Goal: Complete application form

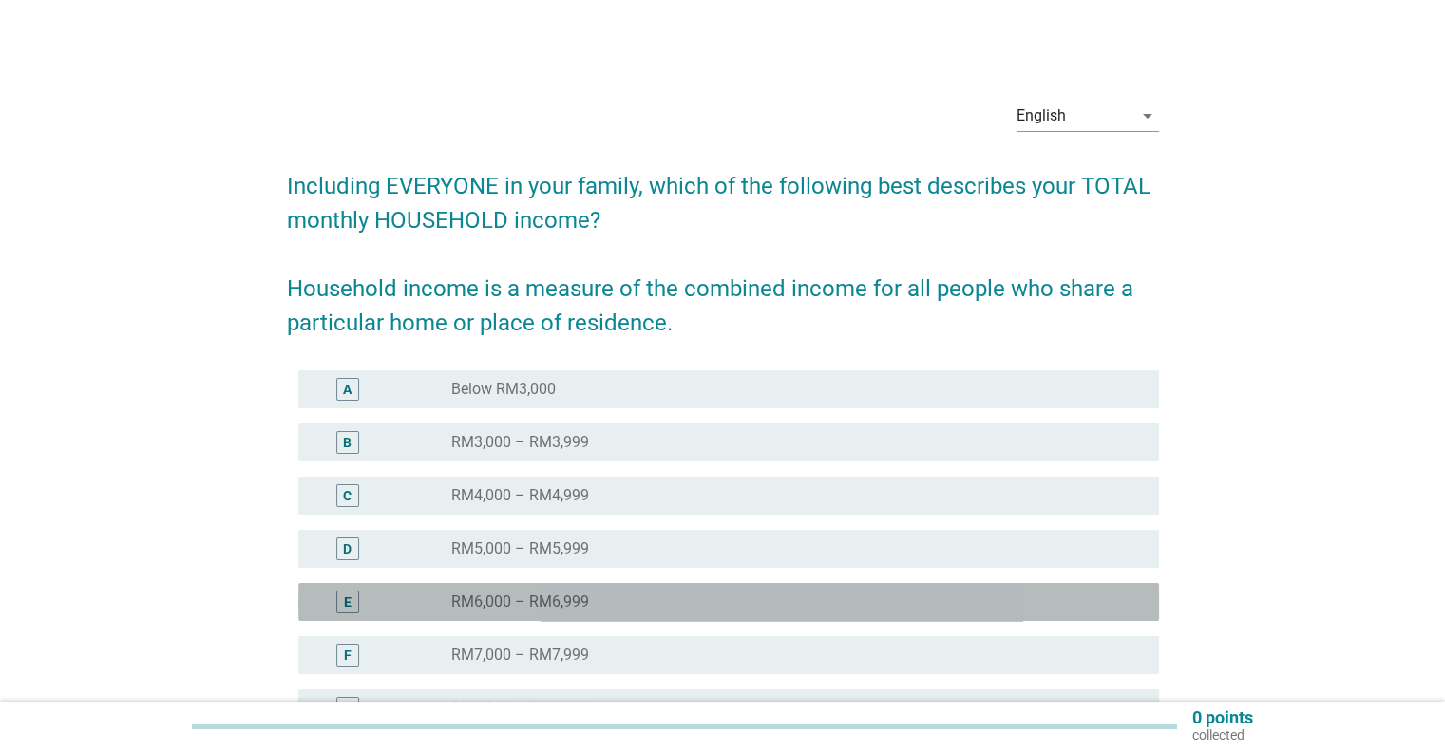
click at [584, 596] on label "RM6,000 – RM6,999" at bounding box center [520, 602] width 138 height 19
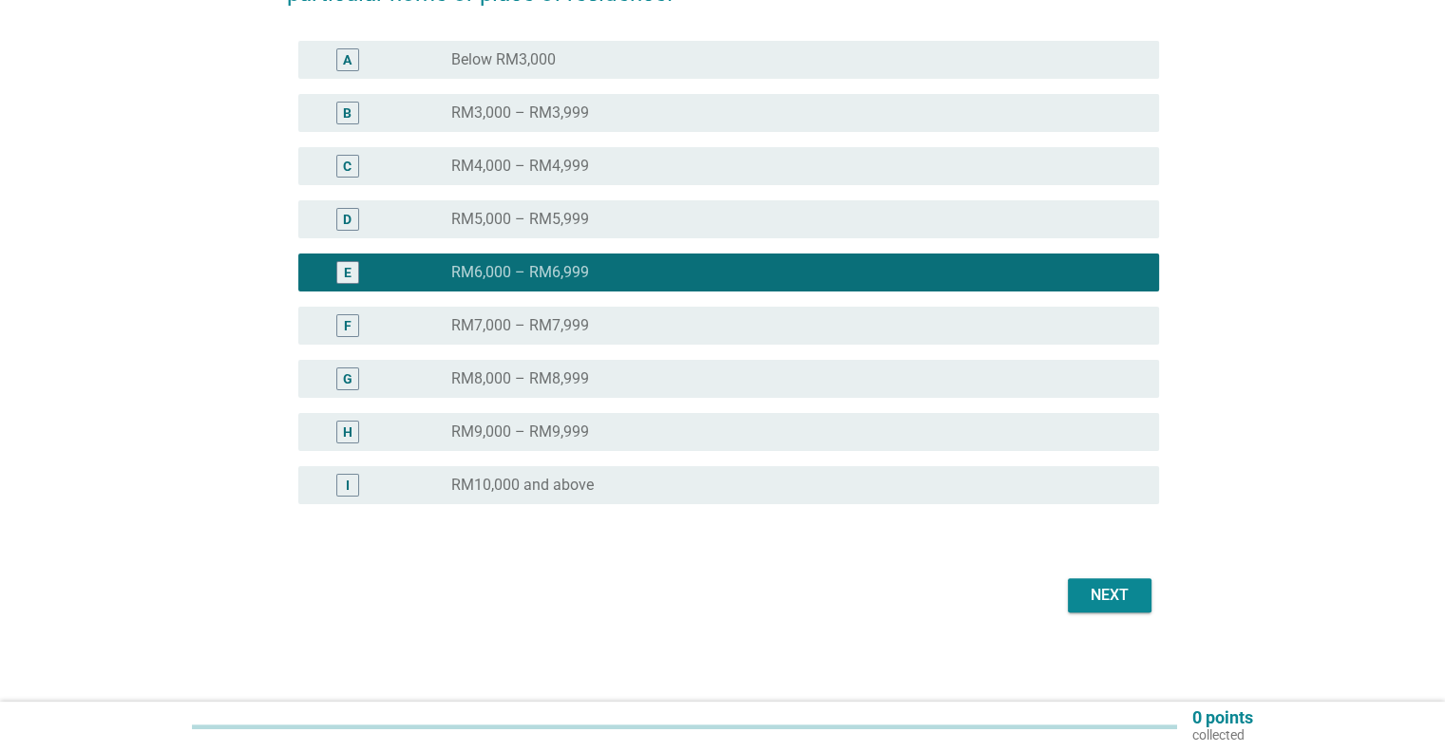
scroll to position [331, 0]
click at [1115, 594] on div "Next" at bounding box center [1109, 594] width 53 height 23
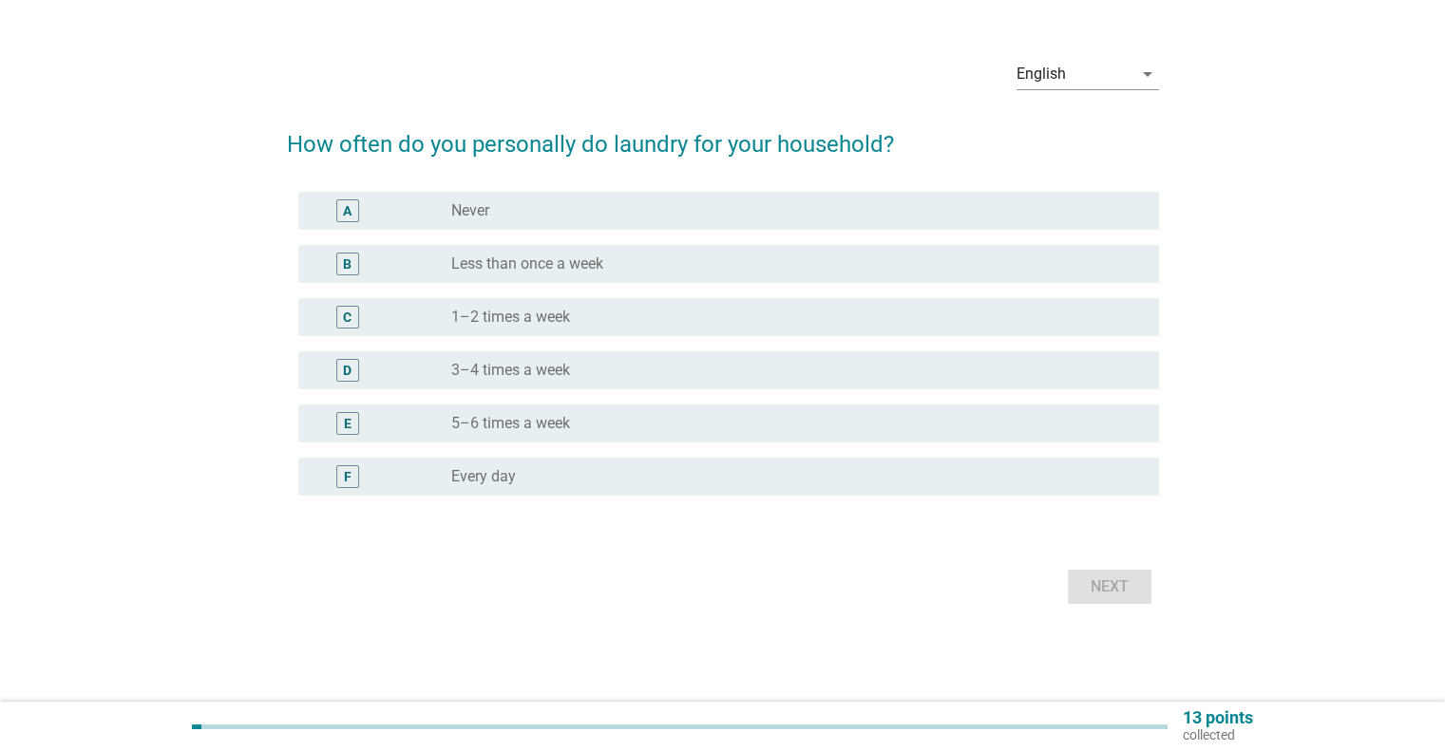
scroll to position [0, 0]
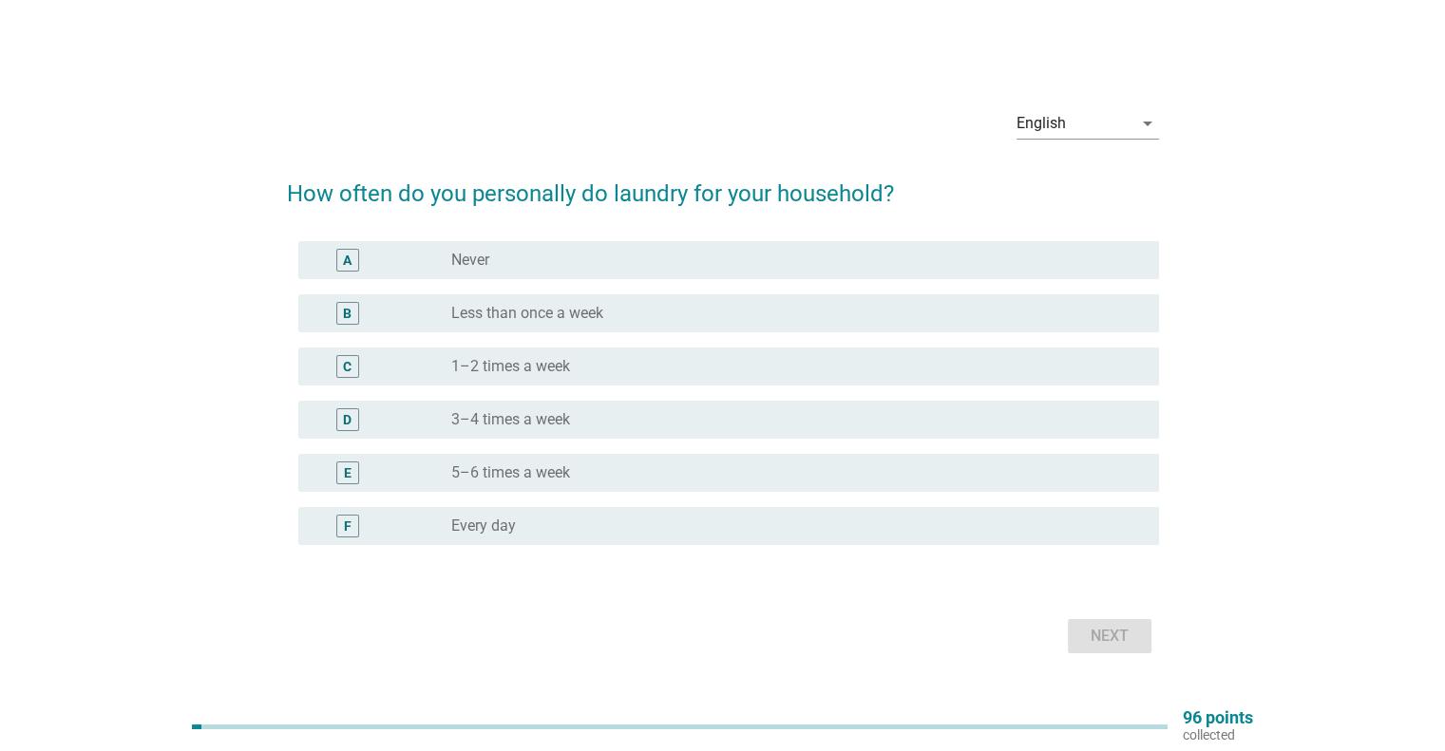
click at [742, 185] on h2 "How often do you personally do laundry for your household?" at bounding box center [723, 184] width 872 height 53
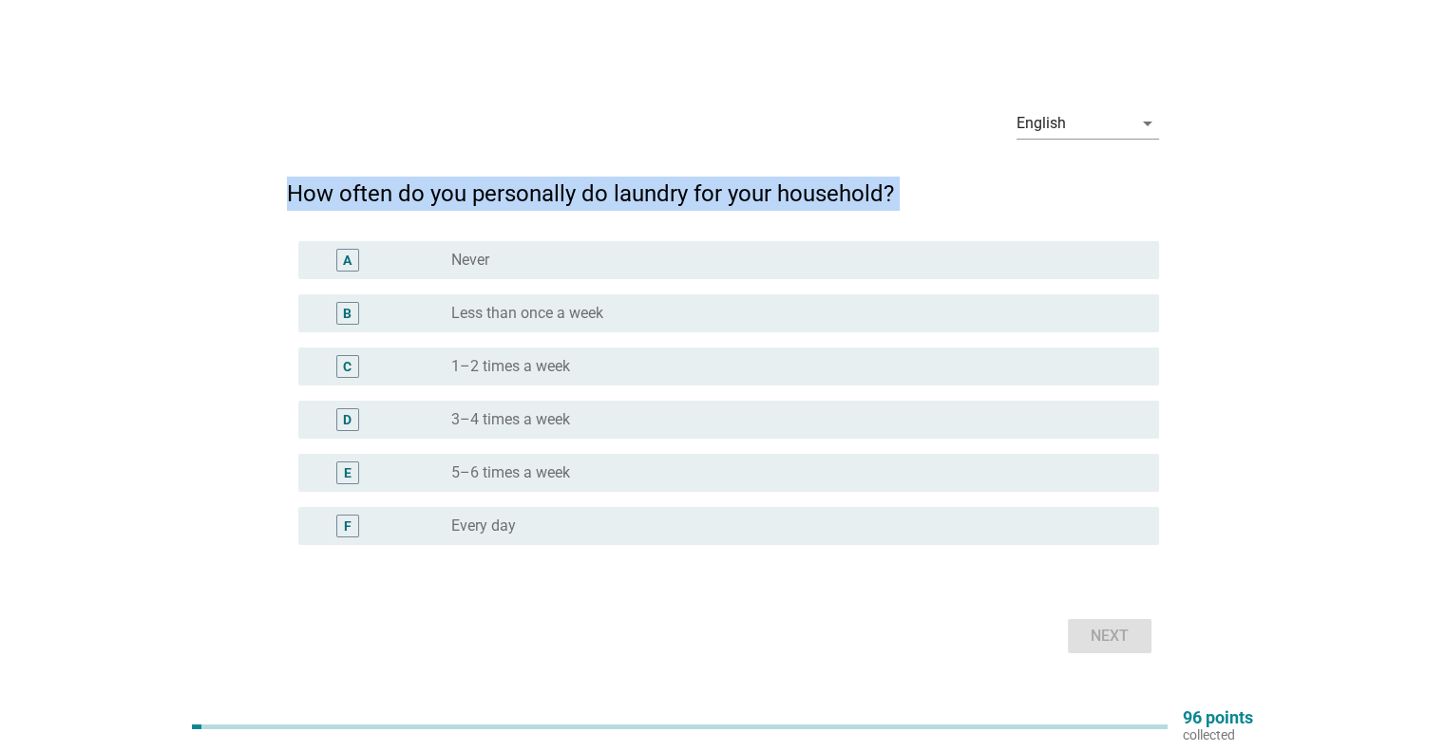
click at [742, 185] on h2 "How often do you personally do laundry for your household?" at bounding box center [723, 184] width 872 height 53
copy form "How often do you personally do laundry for your household?"
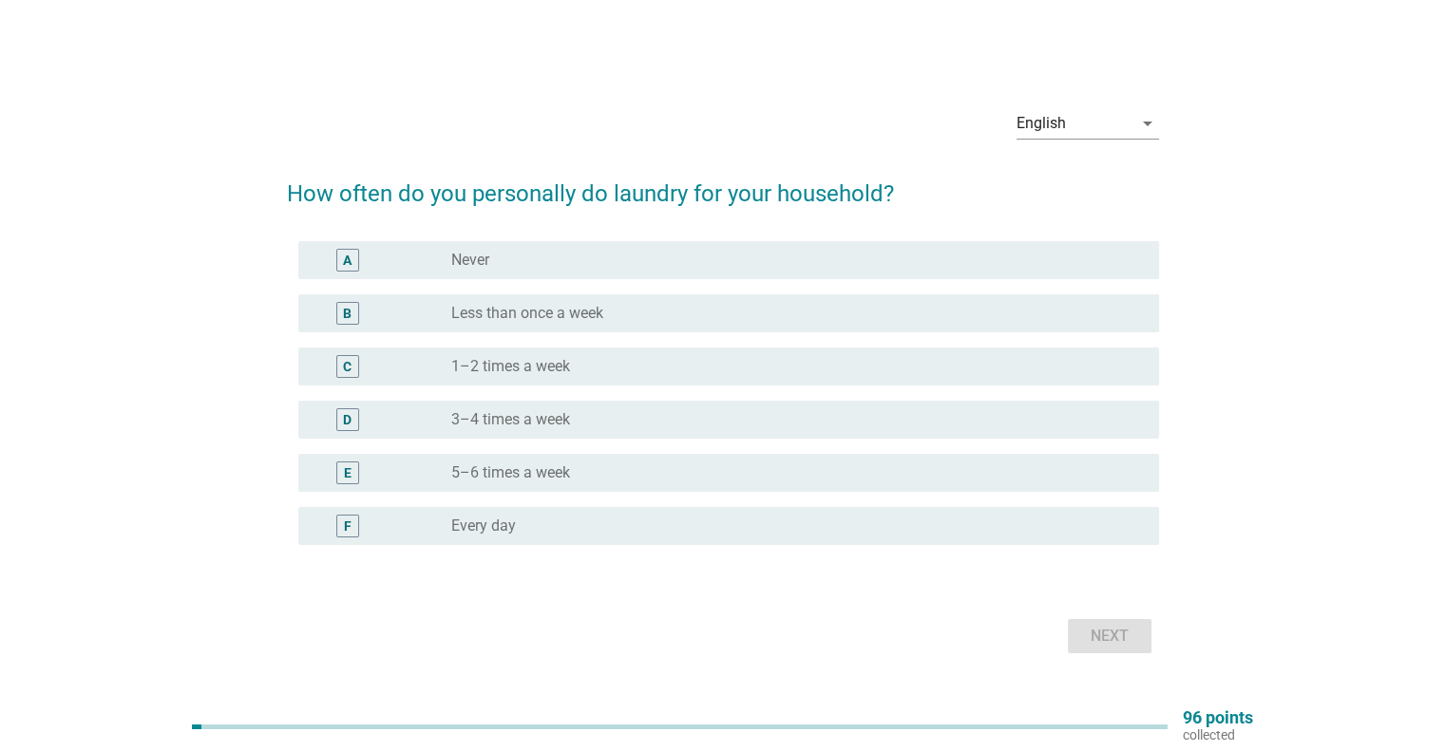
click at [532, 266] on div "radio_button_unchecked Never" at bounding box center [789, 260] width 676 height 19
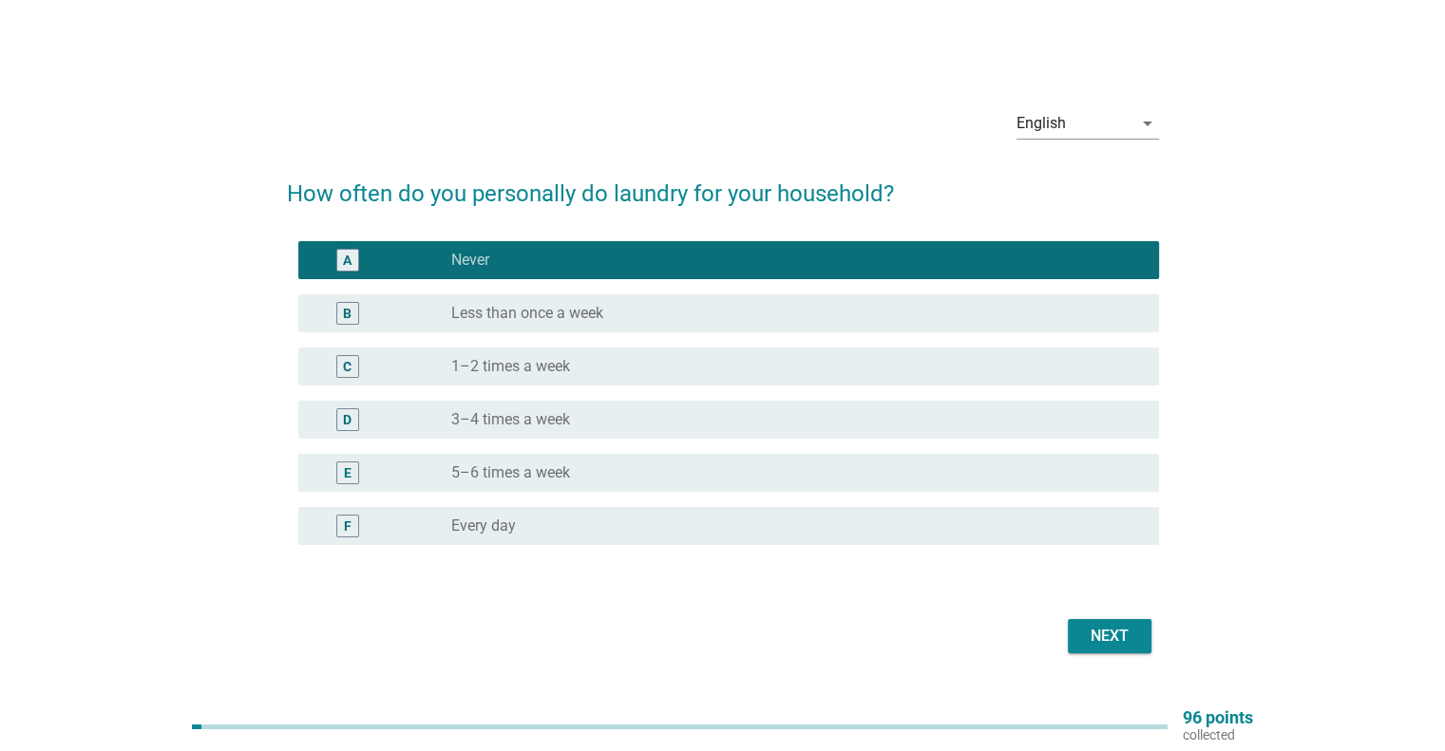
click at [1090, 644] on div "Next" at bounding box center [1109, 636] width 53 height 23
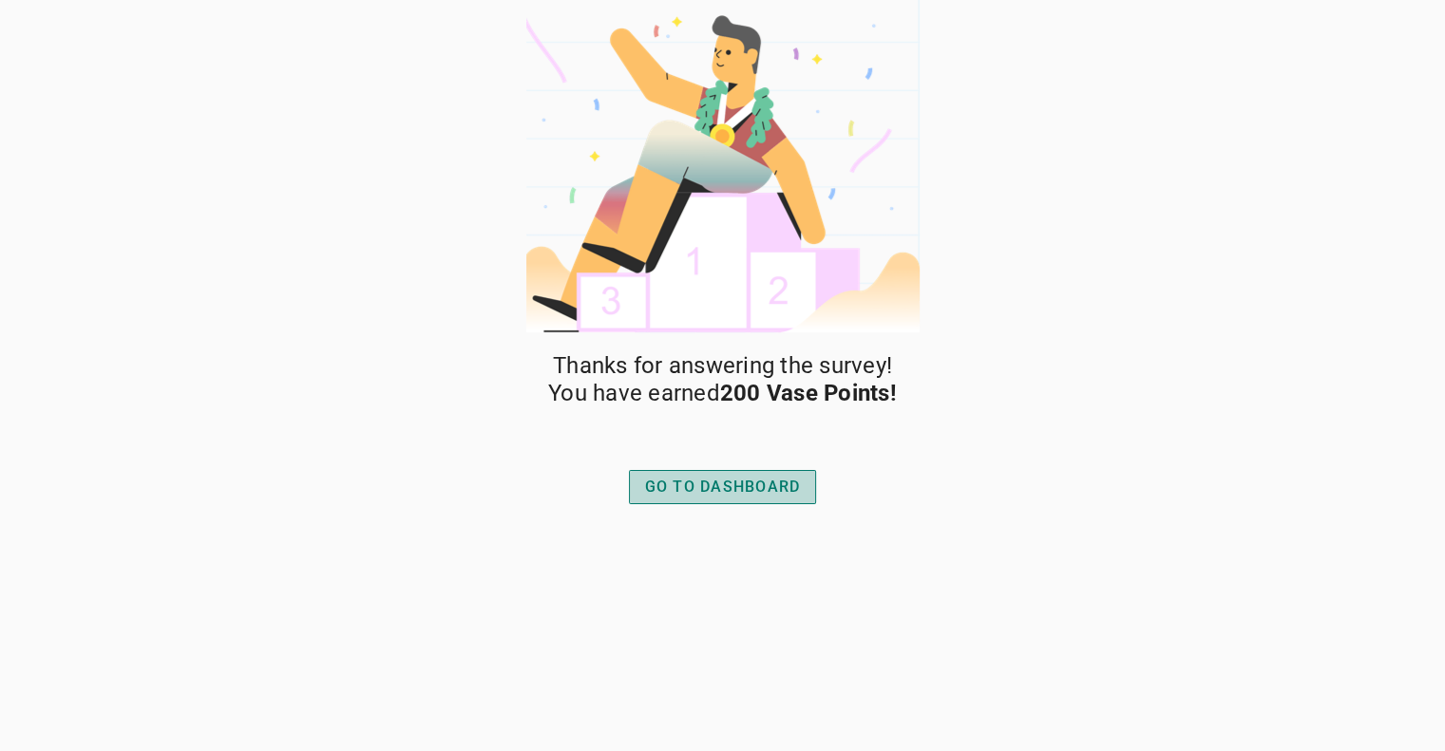
click at [745, 482] on div "GO TO DASHBOARD" at bounding box center [723, 487] width 156 height 23
